Goal: Information Seeking & Learning: Check status

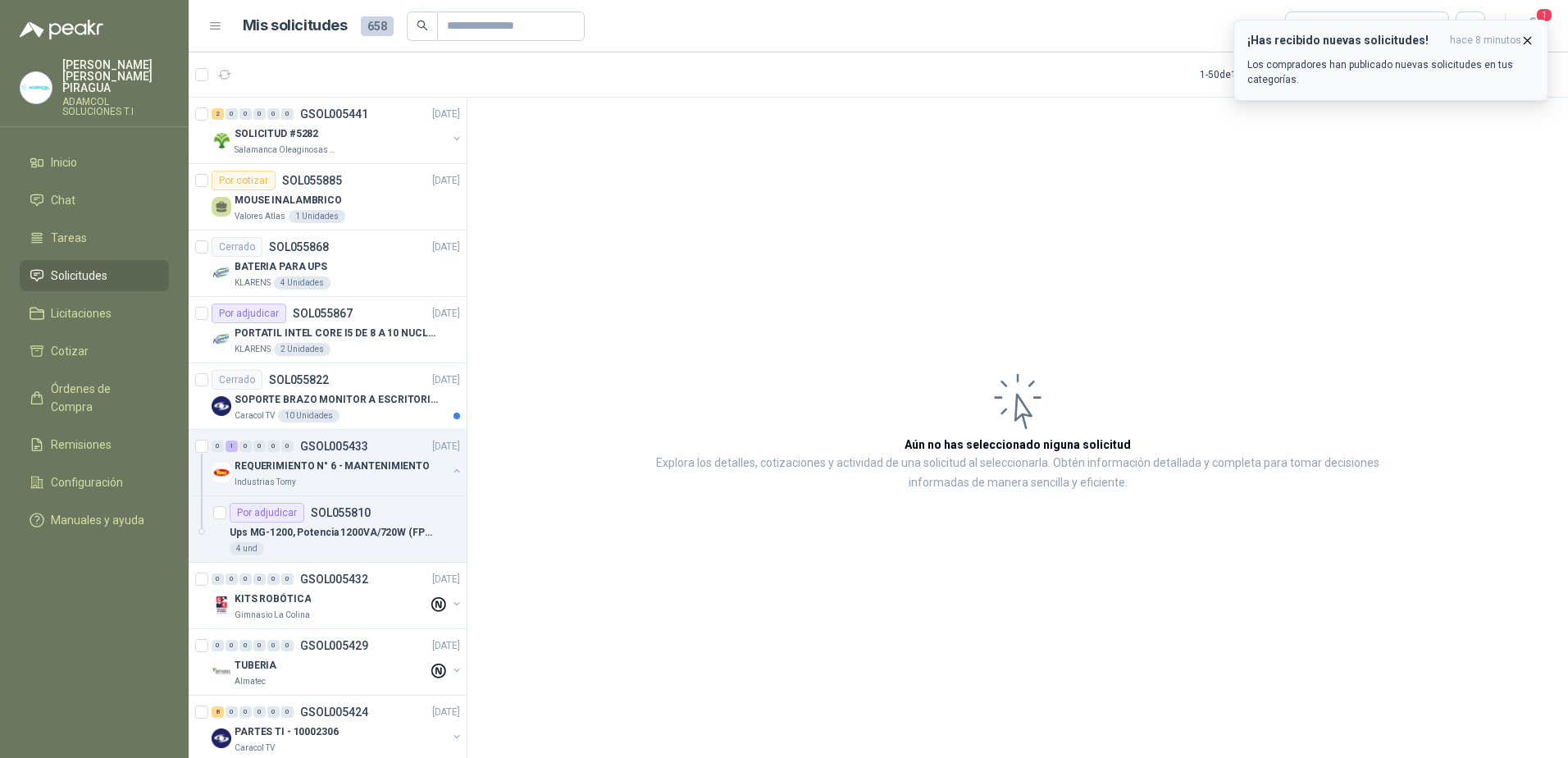
click at [1382, 88] on button "¡Has recibido nuevas solicitudes! hace 8 minutos Los compradores han publicado …" at bounding box center [1390, 60] width 315 height 81
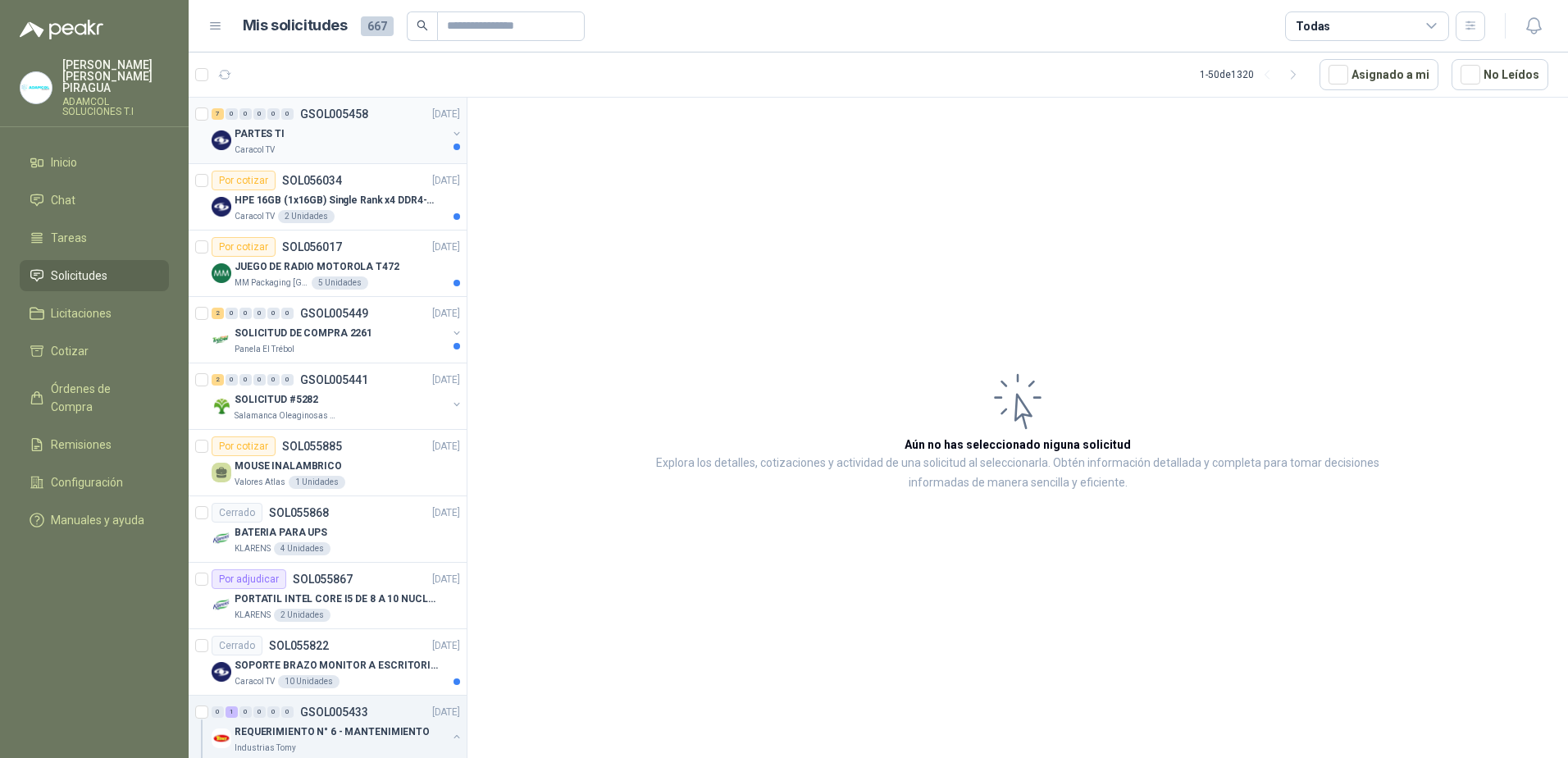
click at [361, 139] on div "PARTES TI" at bounding box center [340, 134] width 213 height 19
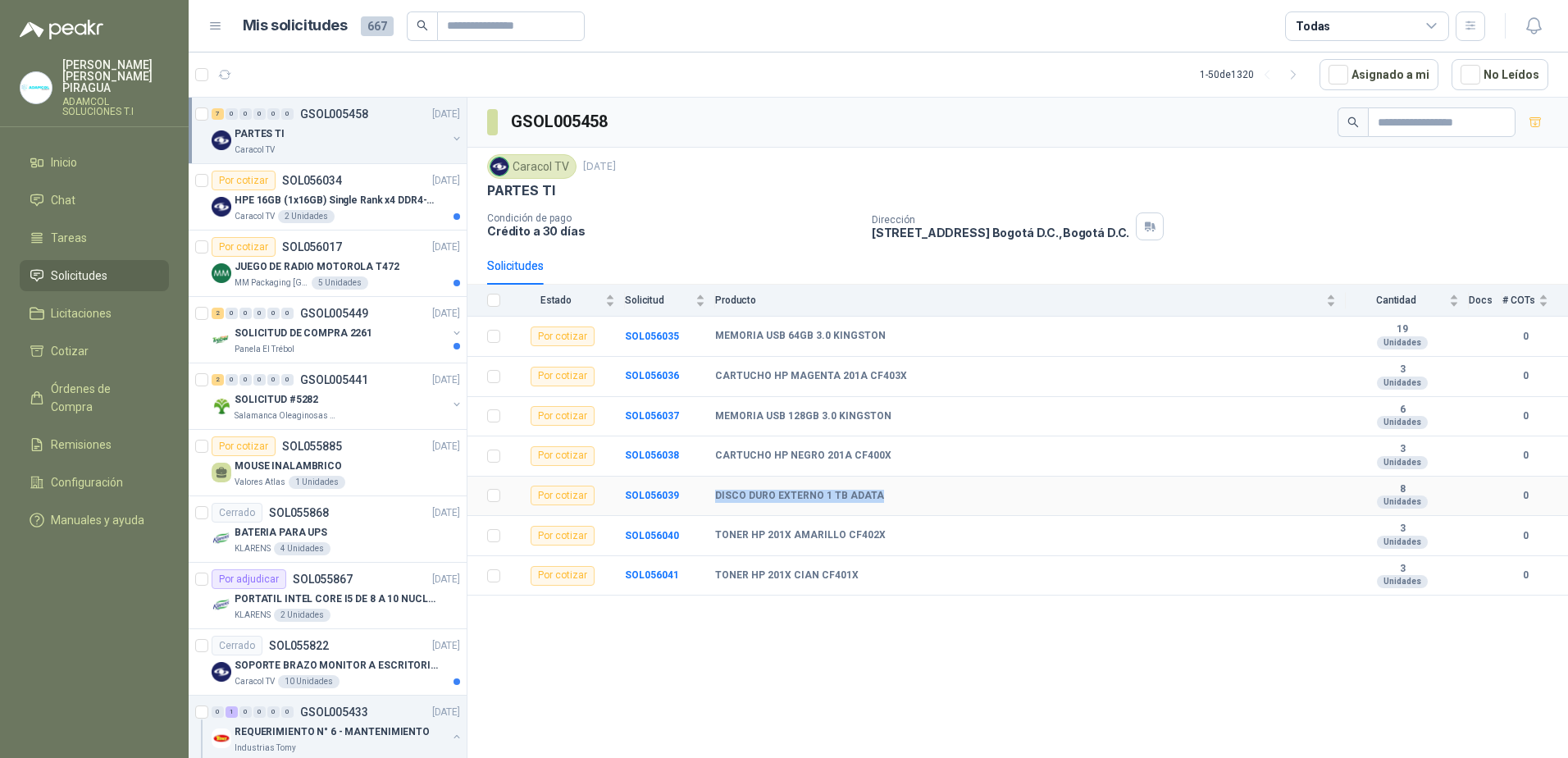
drag, startPoint x: 896, startPoint y: 502, endPoint x: 708, endPoint y: 506, distance: 188.0
click at [708, 506] on tr "Por cotizar SOL056039 DISCO DURO EXTERNO 1 TB ADATA 8 Unidades 0" at bounding box center [1018, 496] width 1101 height 40
copy tr "DISCO DURO EXTERNO 1 TB ADATA"
click at [414, 271] on div "JUEGO DE RADIO MOTOROLA T472" at bounding box center [347, 266] width 226 height 19
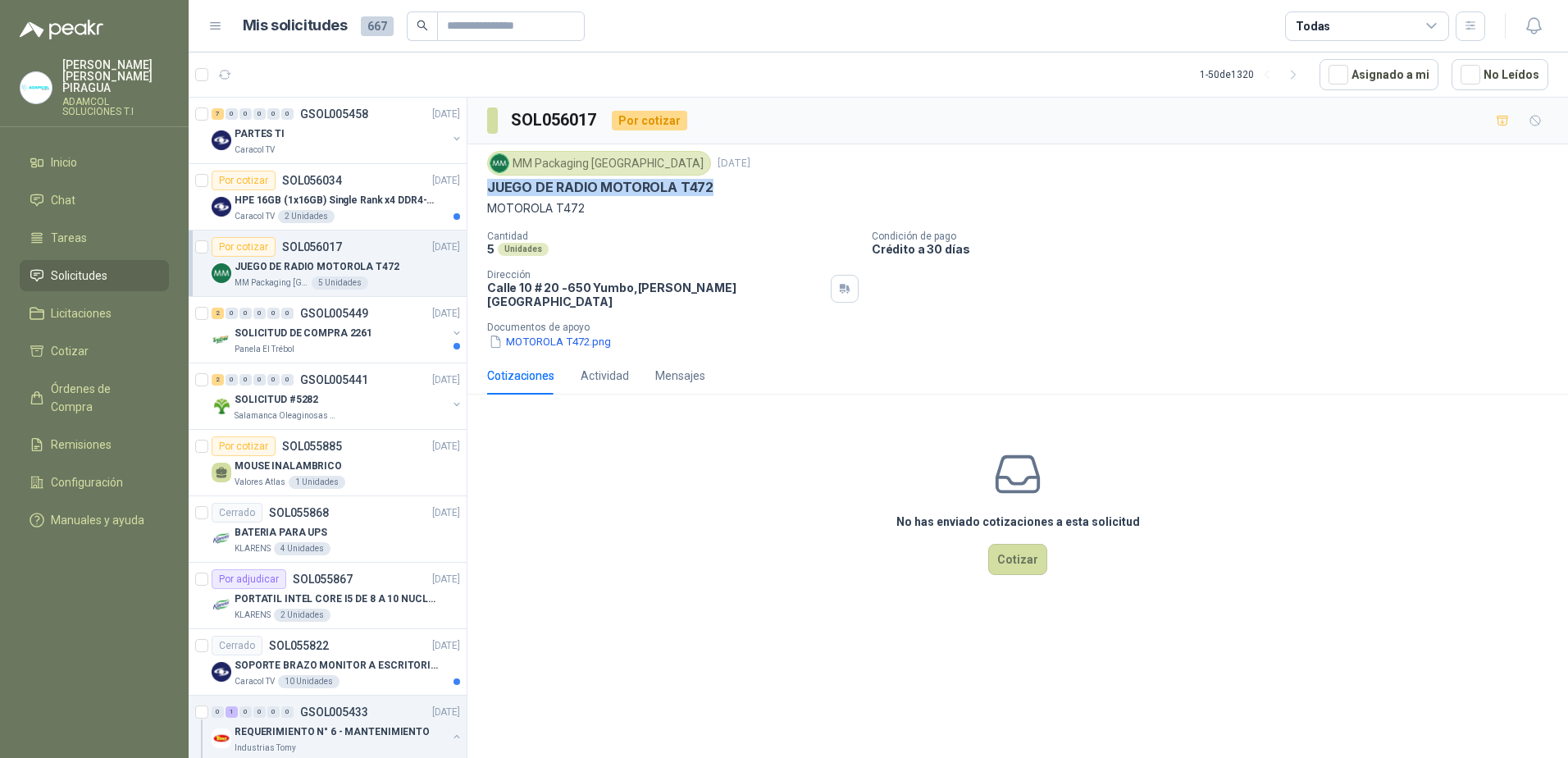
drag, startPoint x: 741, startPoint y: 189, endPoint x: 489, endPoint y: 197, distance: 252.1
click at [489, 197] on div "MM Packaging Colombia [DATE] JUEGO DE RADIO MOTOROLA T472 MOTOROLA T472" at bounding box center [1018, 184] width 1061 height 67
copy p "JUEGO DE RADIO MOTOROLA T472"
